Goal: Information Seeking & Learning: Learn about a topic

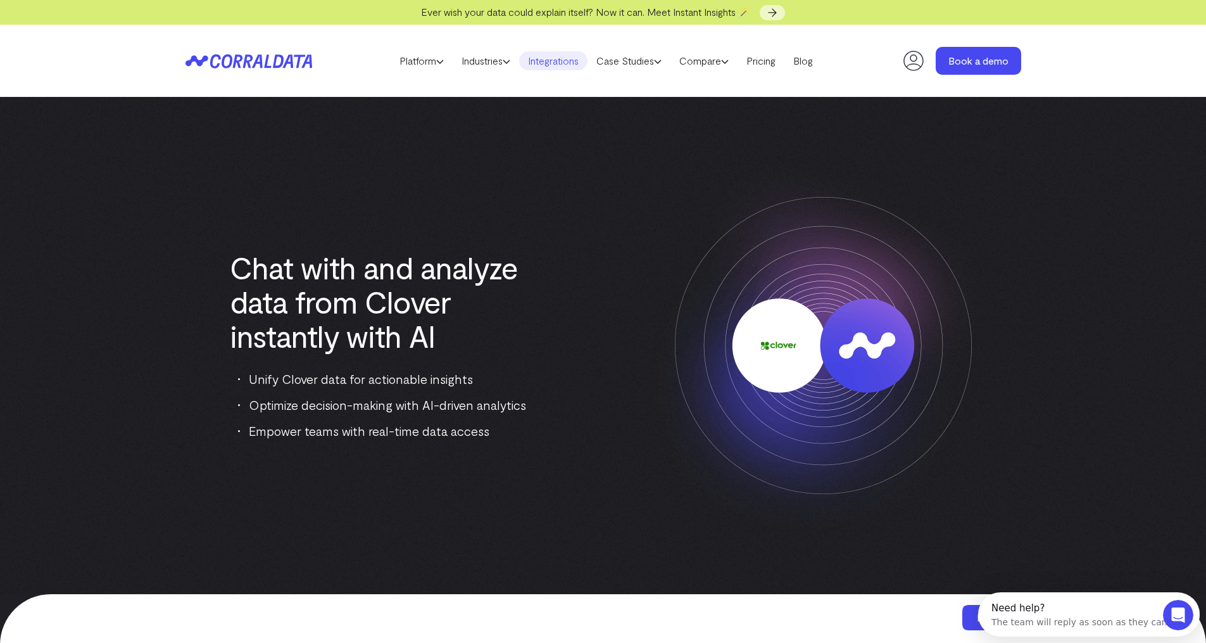
click at [562, 66] on link "Integrations" at bounding box center [553, 60] width 68 height 19
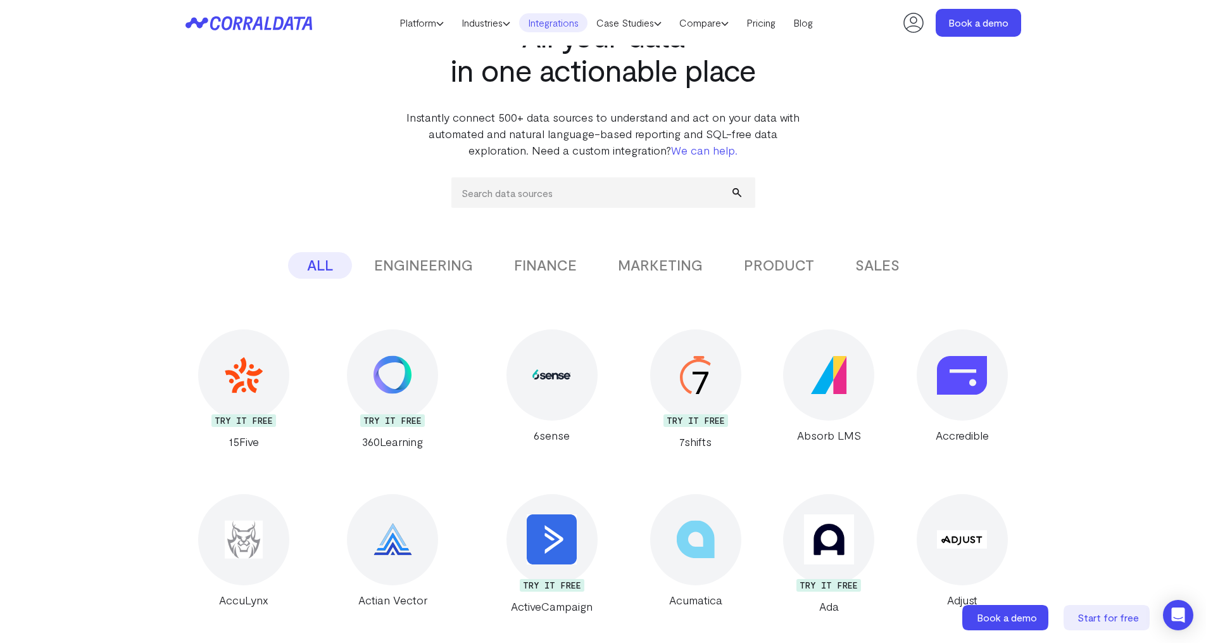
scroll to position [346, 0]
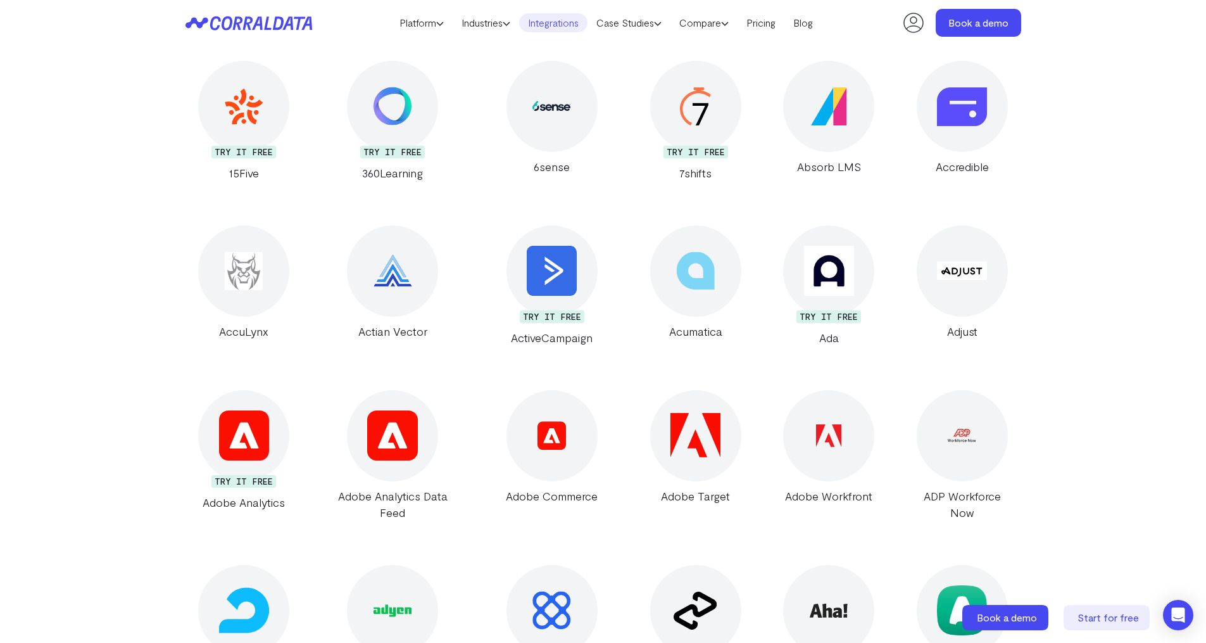
click at [676, 177] on div "7shifts" at bounding box center [696, 173] width 118 height 16
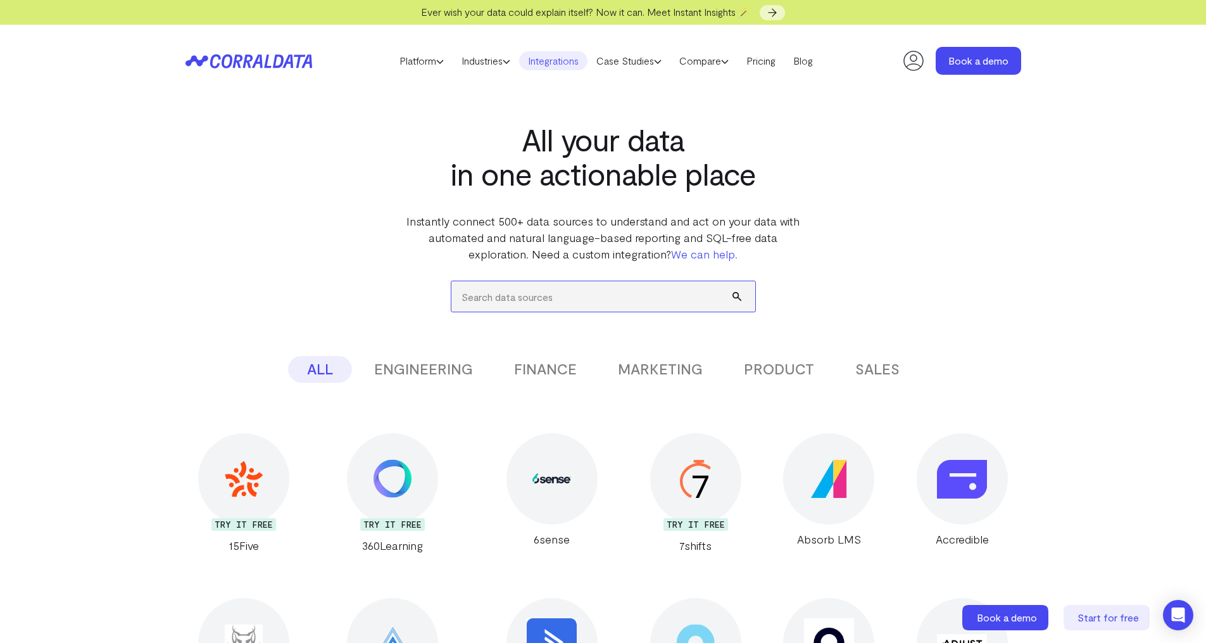
click at [604, 296] on input "search" at bounding box center [603, 296] width 304 height 30
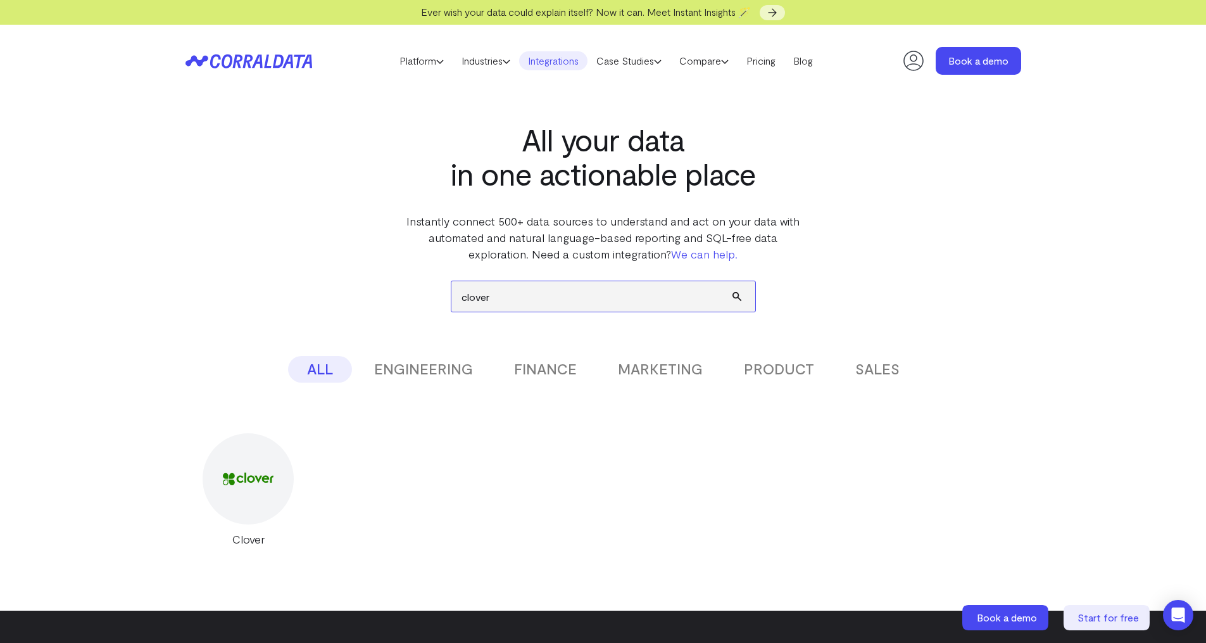
type input "clover"
click at [271, 506] on div at bounding box center [248, 478] width 91 height 91
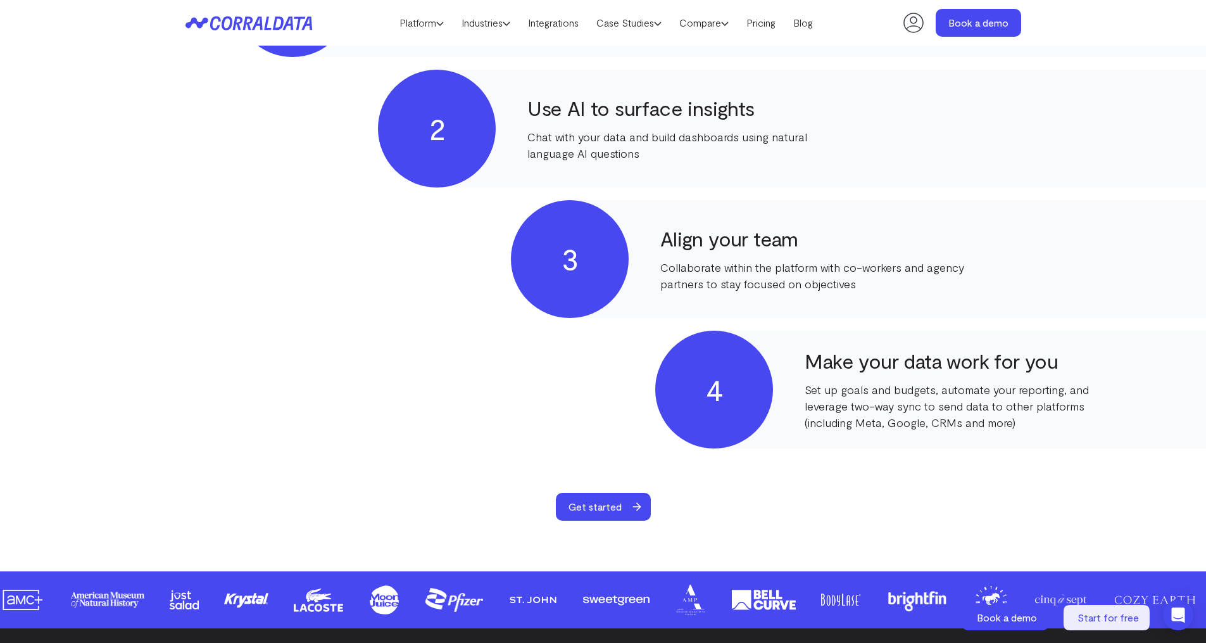
scroll to position [865, 0]
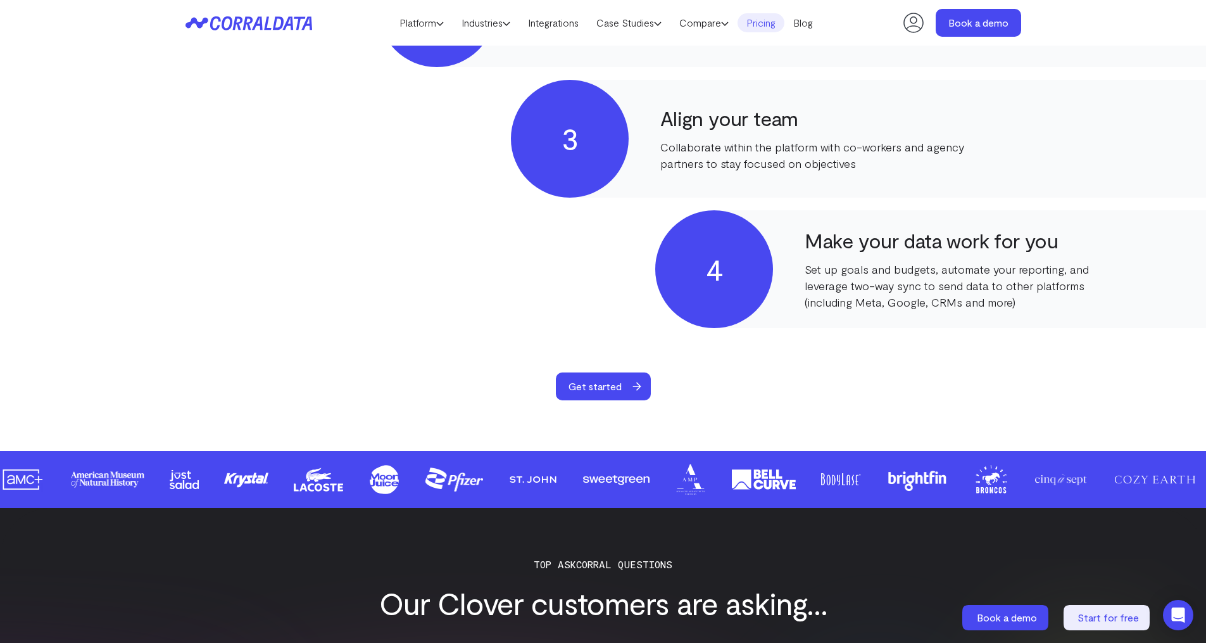
click at [763, 32] on link "Pricing" at bounding box center [761, 22] width 47 height 19
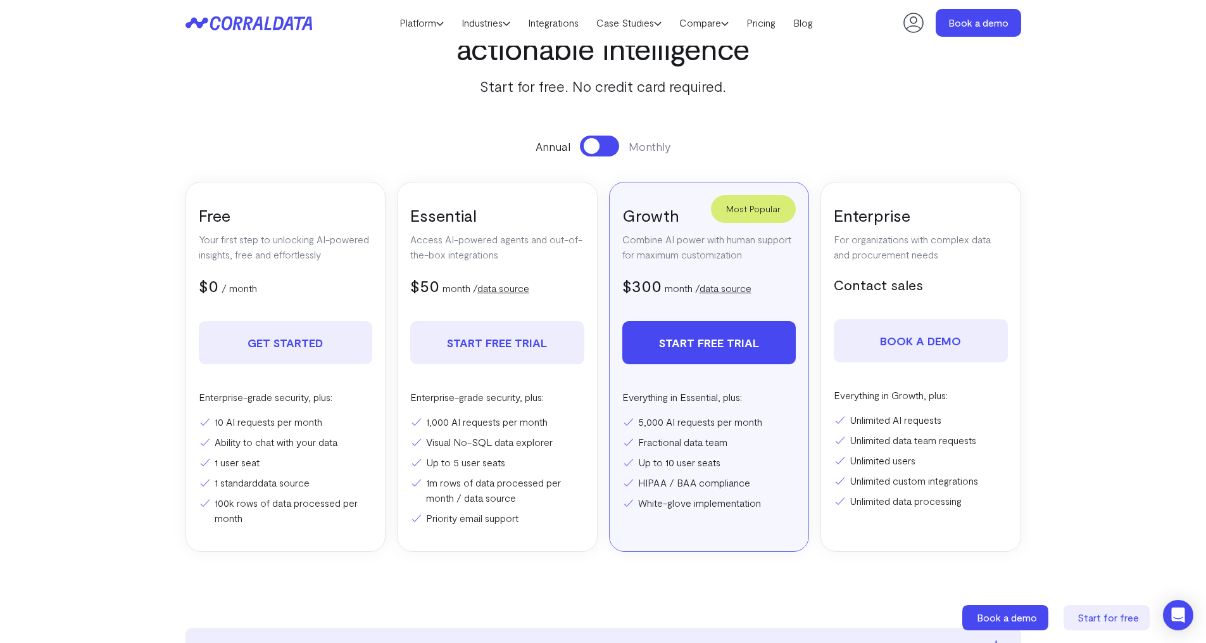
scroll to position [113, 0]
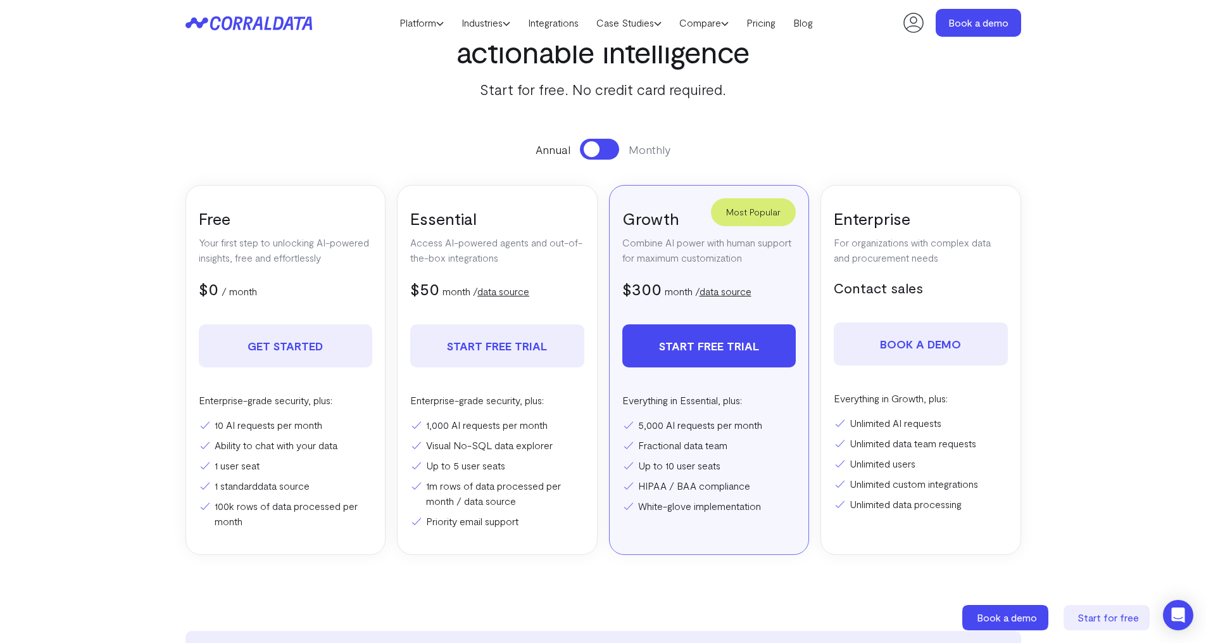
click at [253, 253] on p "Your first step to unlocking AI-powered insights, free and effortlessly" at bounding box center [286, 250] width 174 height 30
click at [254, 253] on p "Your first step to unlocking AI-powered insights, free and effortlessly" at bounding box center [286, 250] width 174 height 30
